Goal: Check status

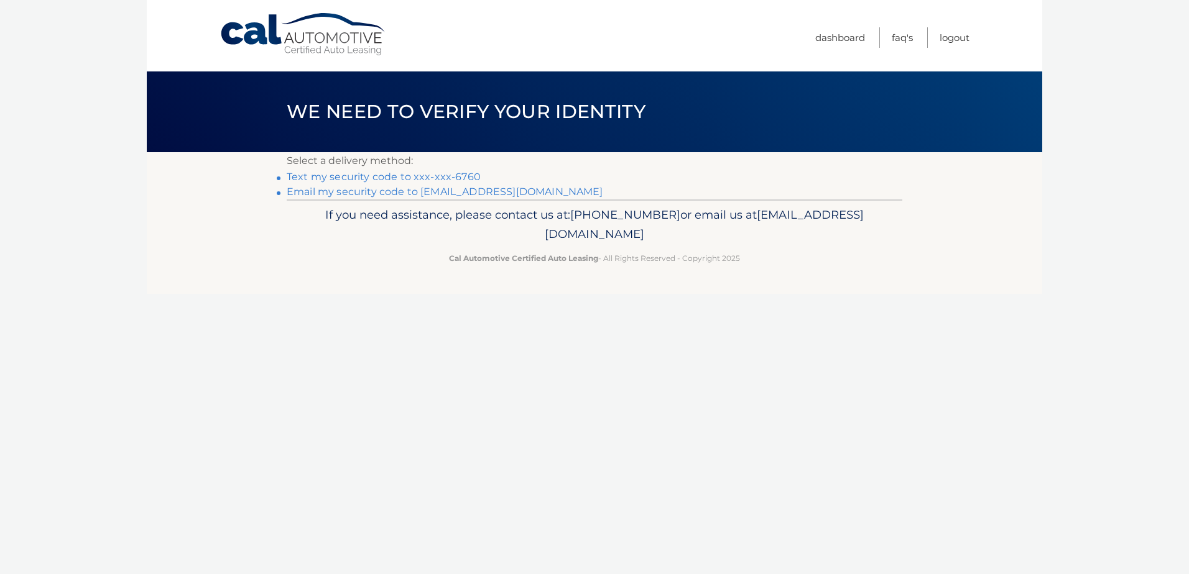
click at [426, 174] on link "Text my security code to xxx-xxx-6760" at bounding box center [384, 177] width 194 height 12
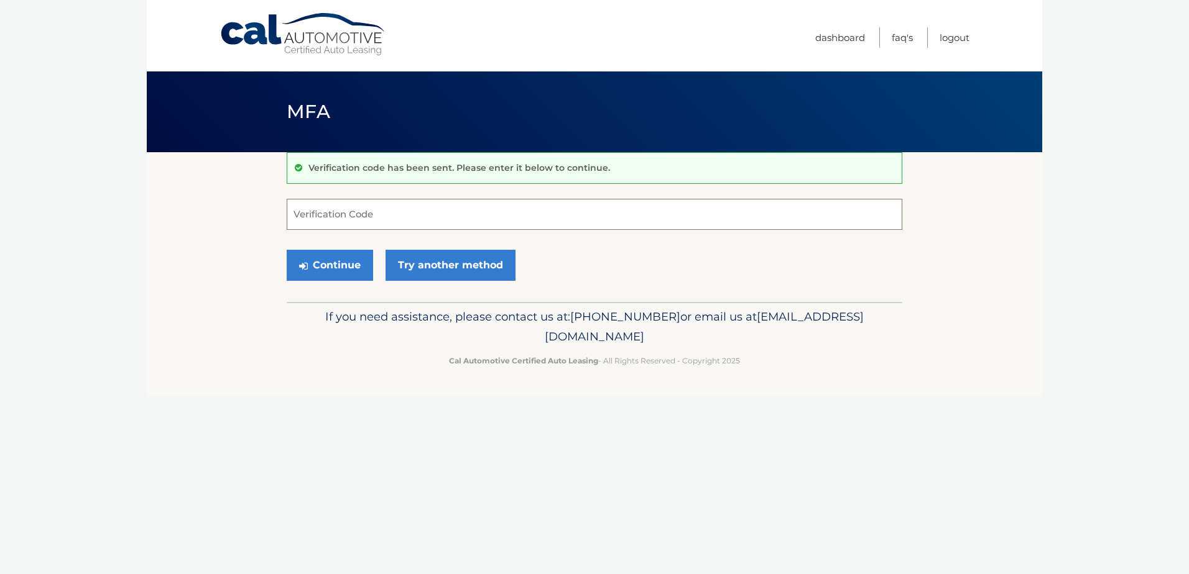
click at [733, 215] on input "Verification Code" at bounding box center [594, 214] width 615 height 31
type input "142793"
click at [323, 265] on button "Continue" at bounding box center [330, 265] width 86 height 31
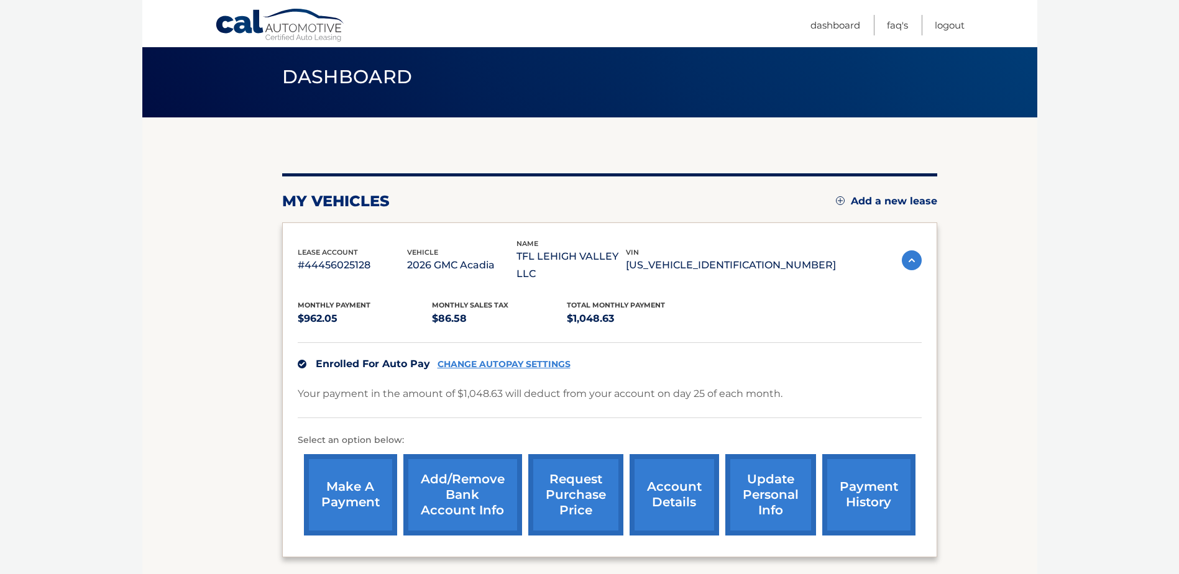
scroll to position [62, 0]
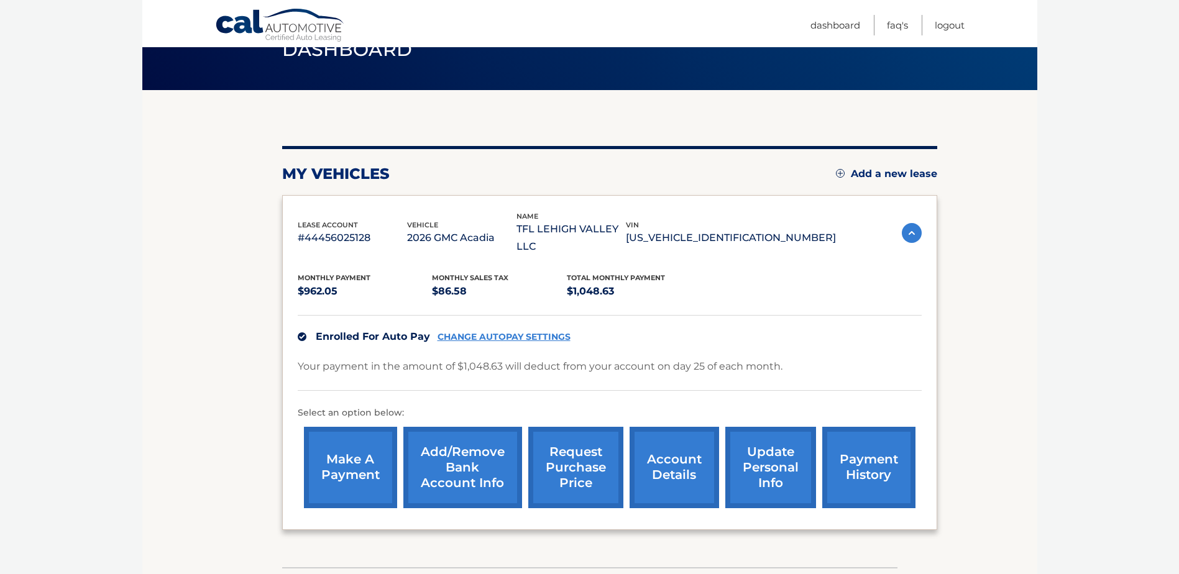
click at [865, 438] on link "payment history" at bounding box center [868, 467] width 93 height 81
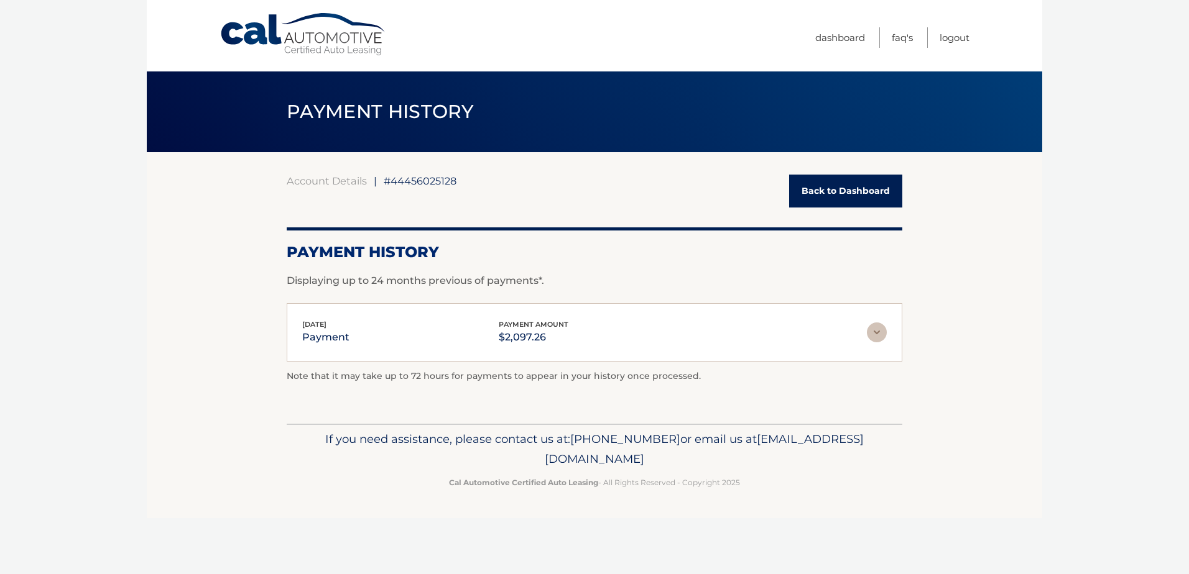
click at [877, 330] on img at bounding box center [877, 333] width 20 height 20
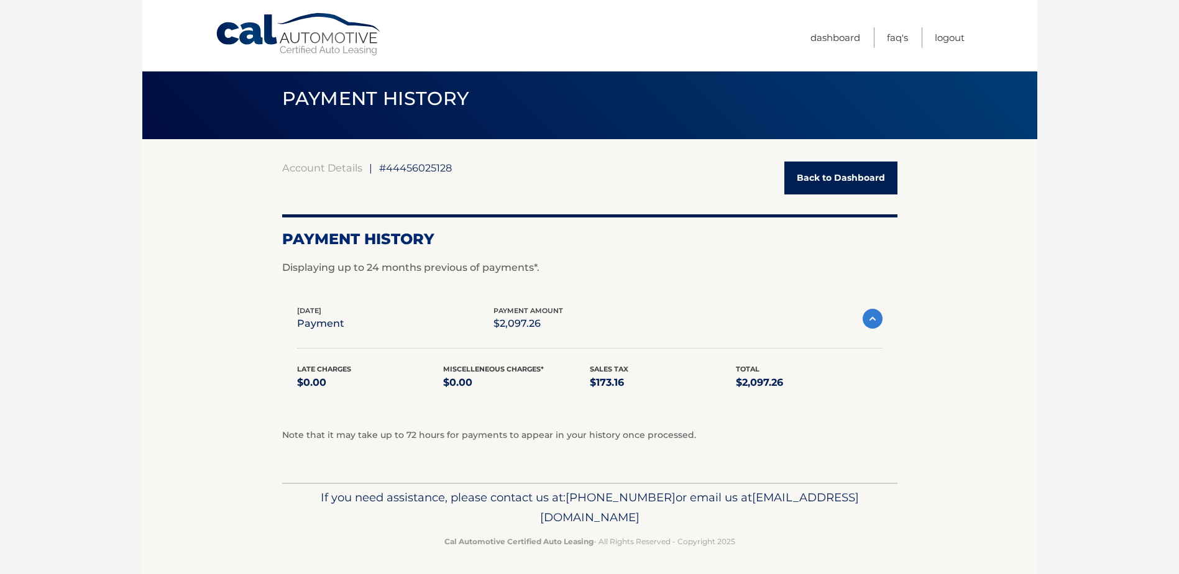
scroll to position [16, 0]
